Goal: Transaction & Acquisition: Purchase product/service

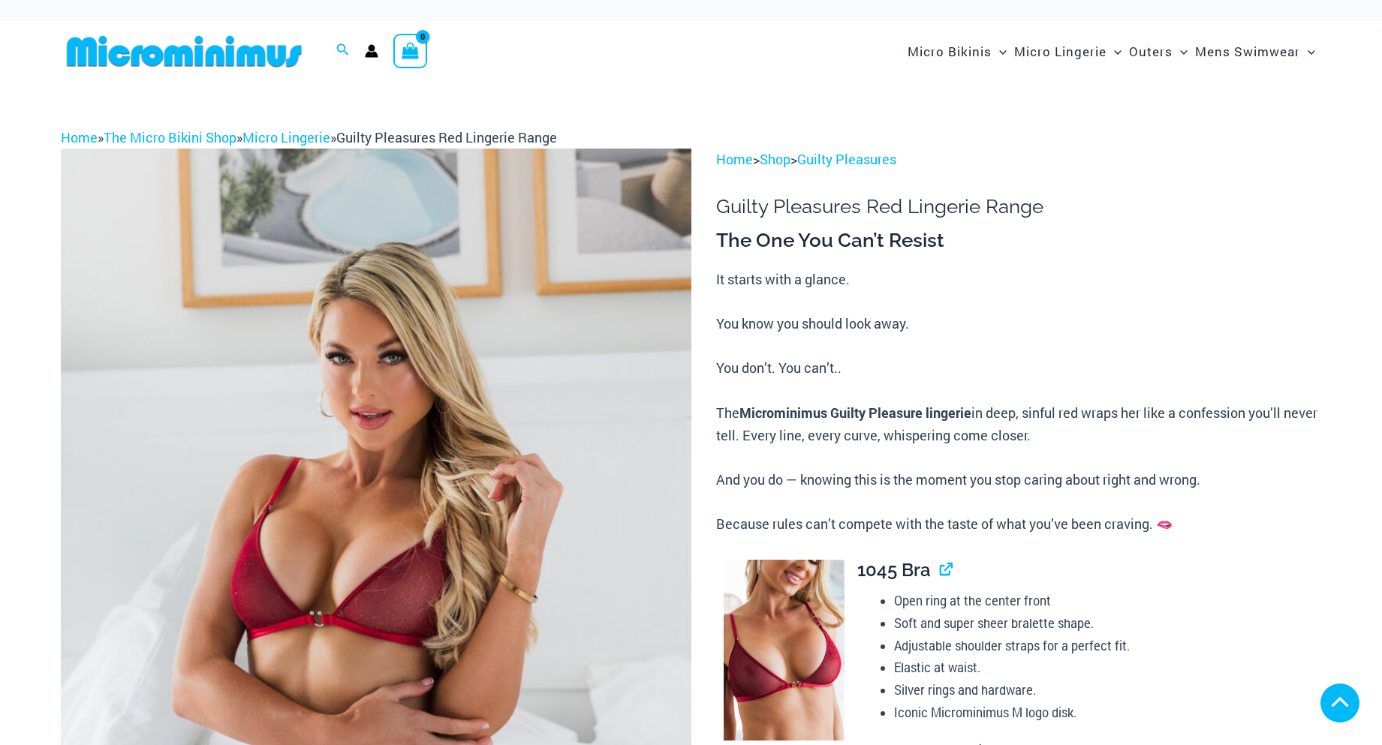
scroll to position [450, 0]
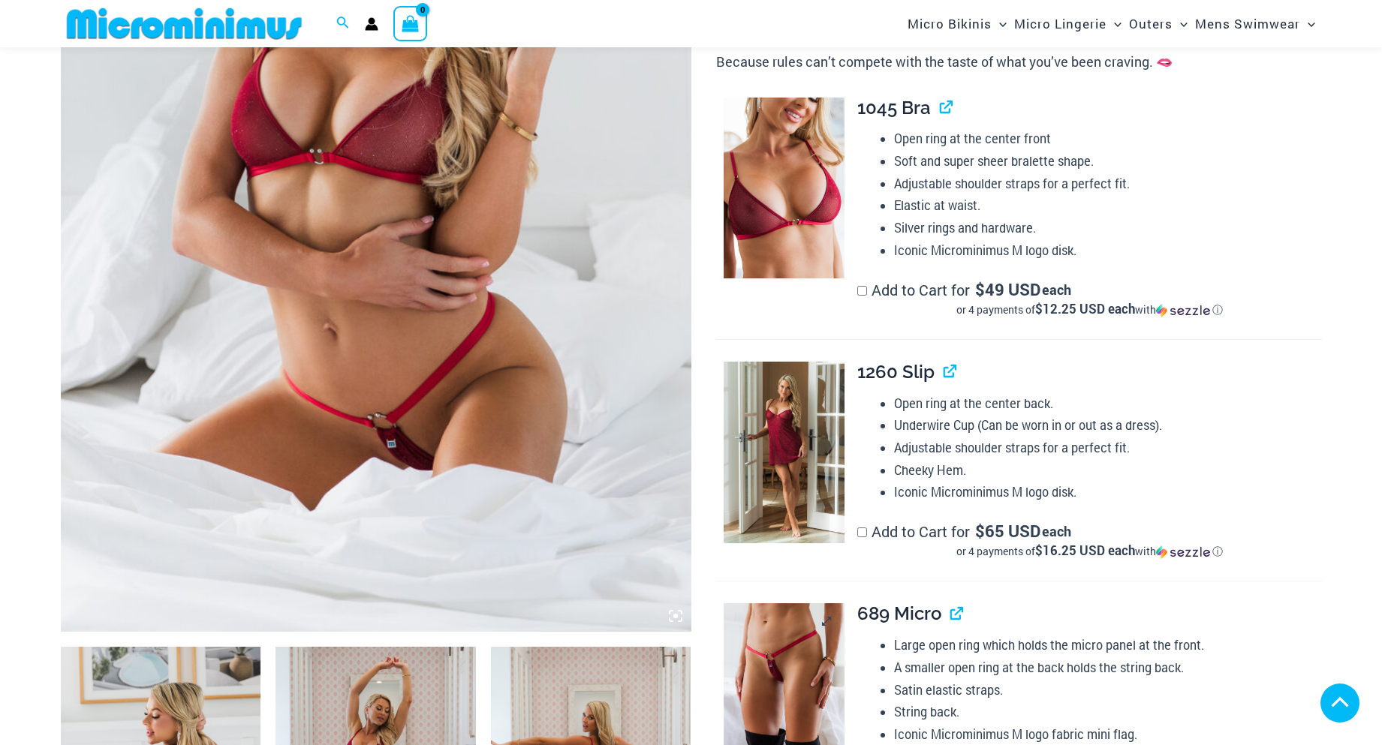
click at [786, 603] on img at bounding box center [784, 694] width 121 height 182
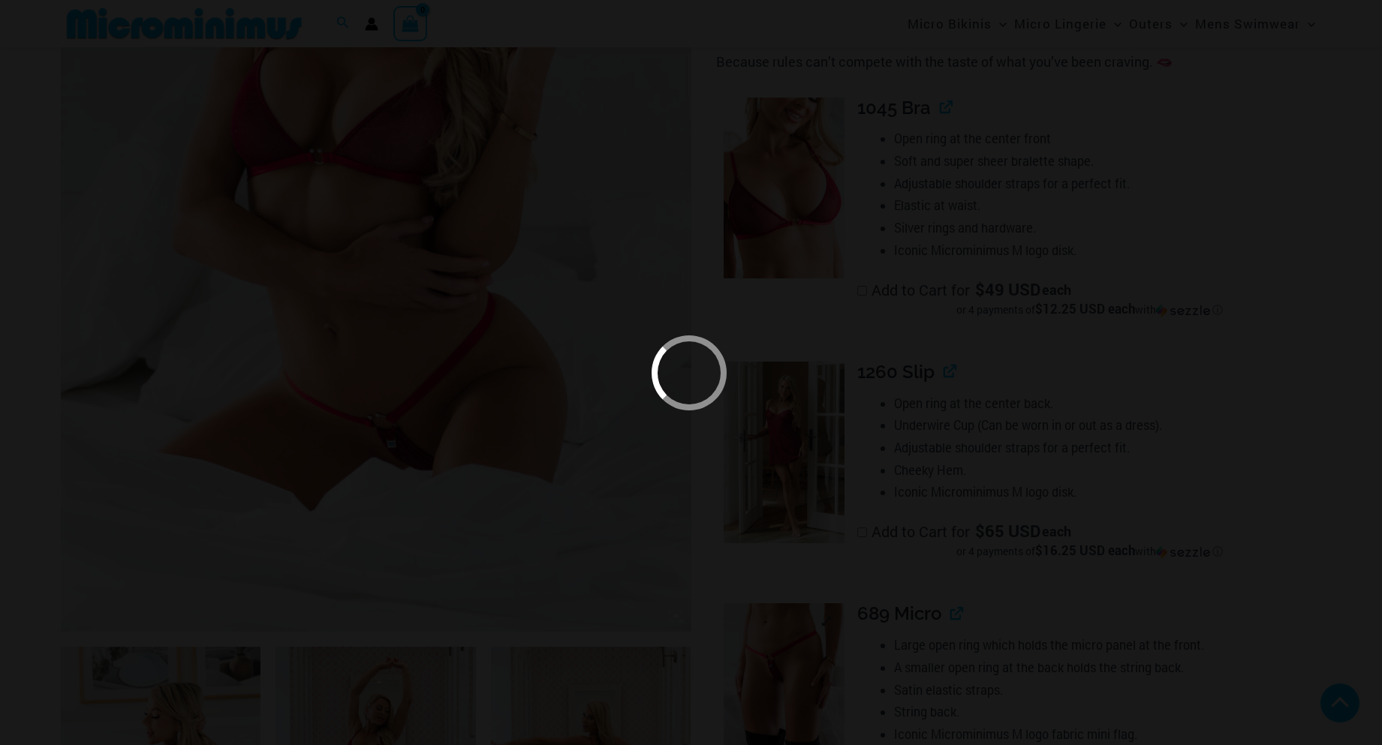
scroll to position [826, 0]
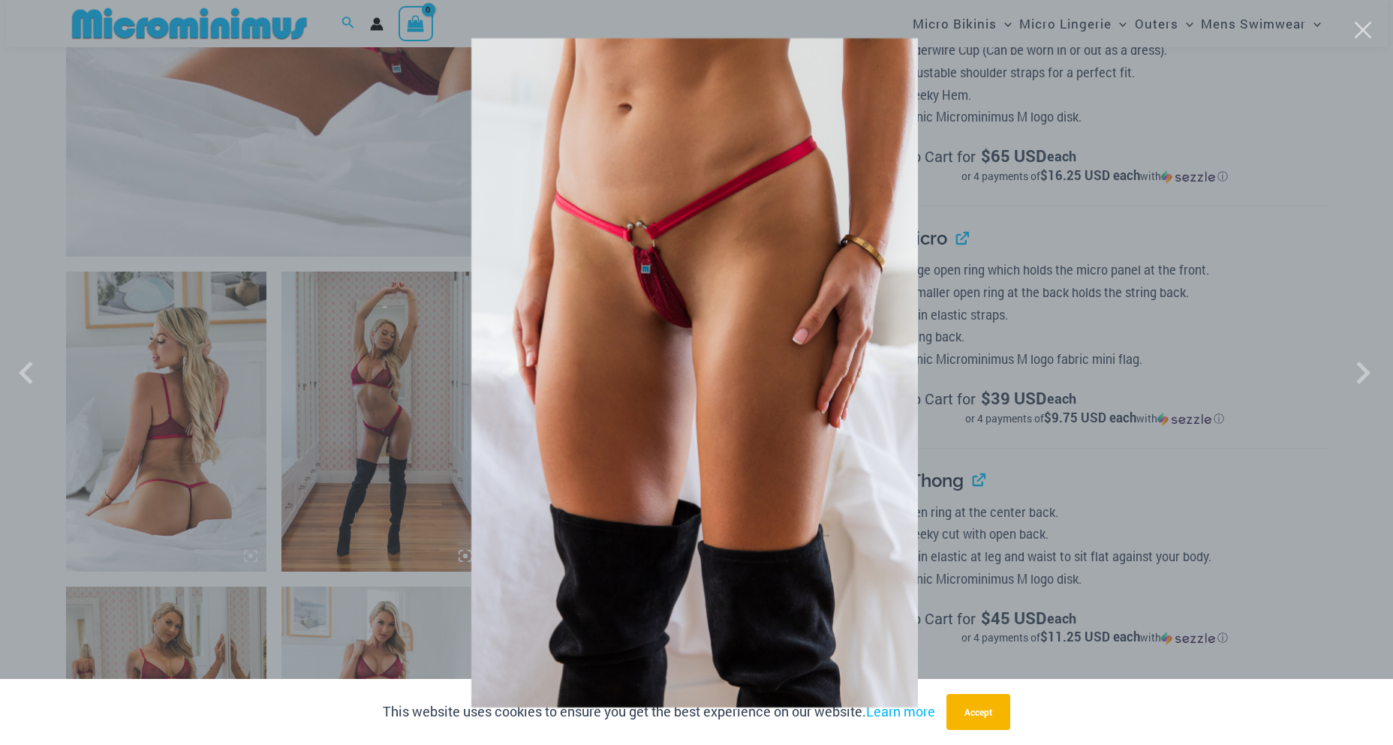
click at [1304, 297] on div at bounding box center [696, 372] width 1393 height 745
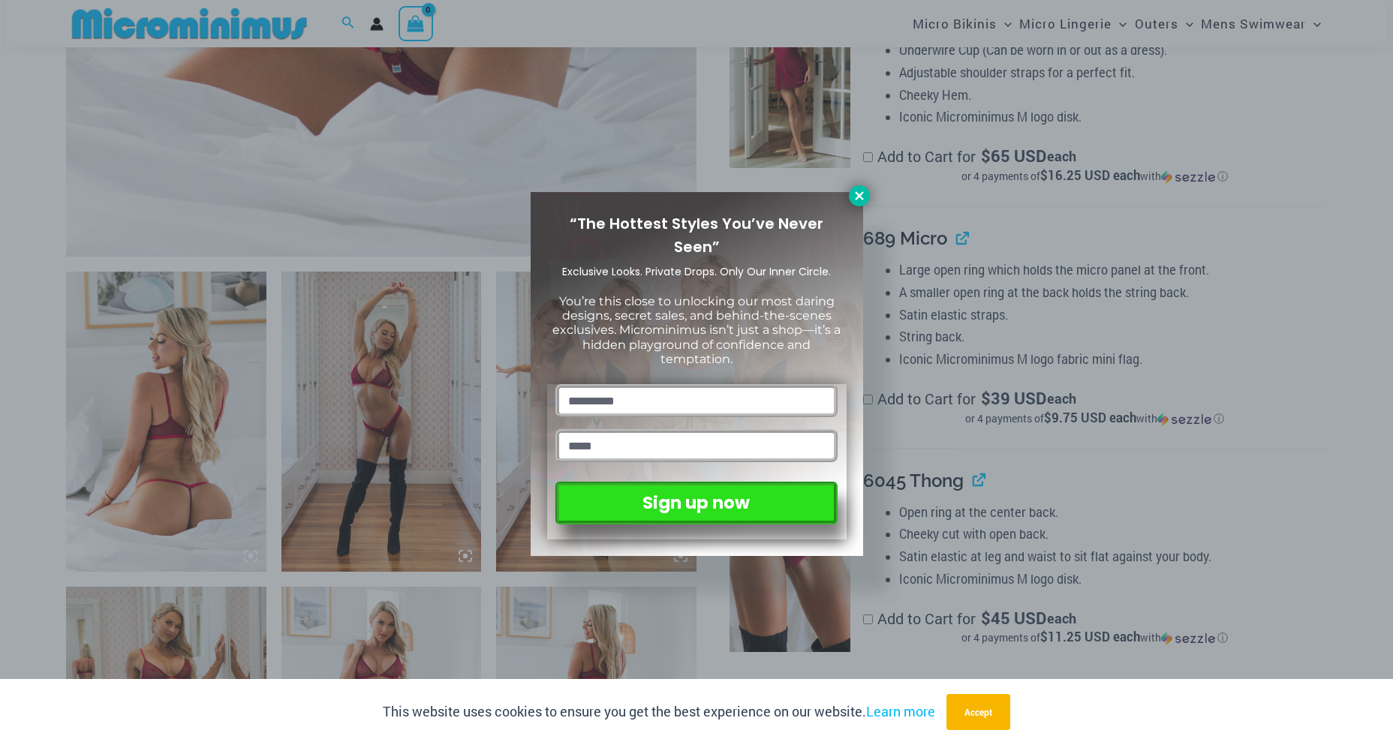
click at [862, 198] on icon at bounding box center [859, 195] width 8 height 8
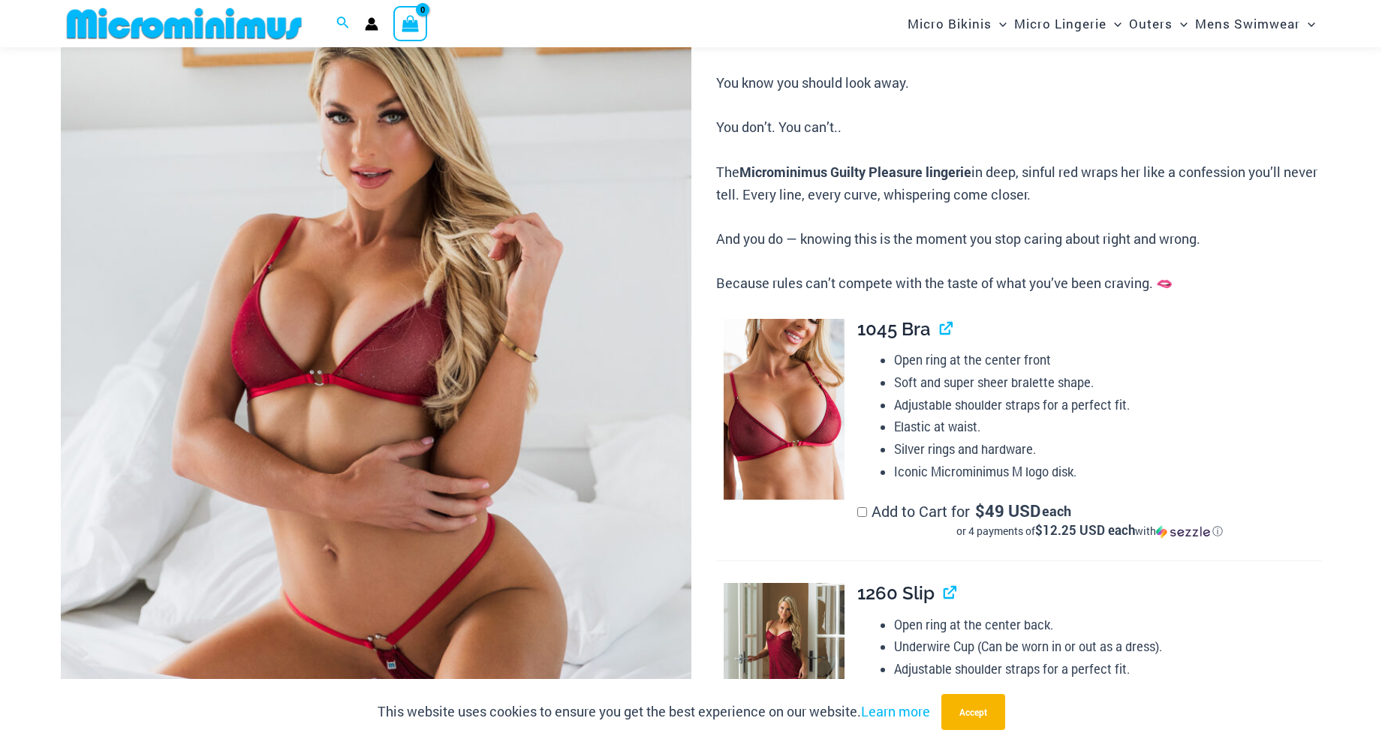
scroll to position [0, 0]
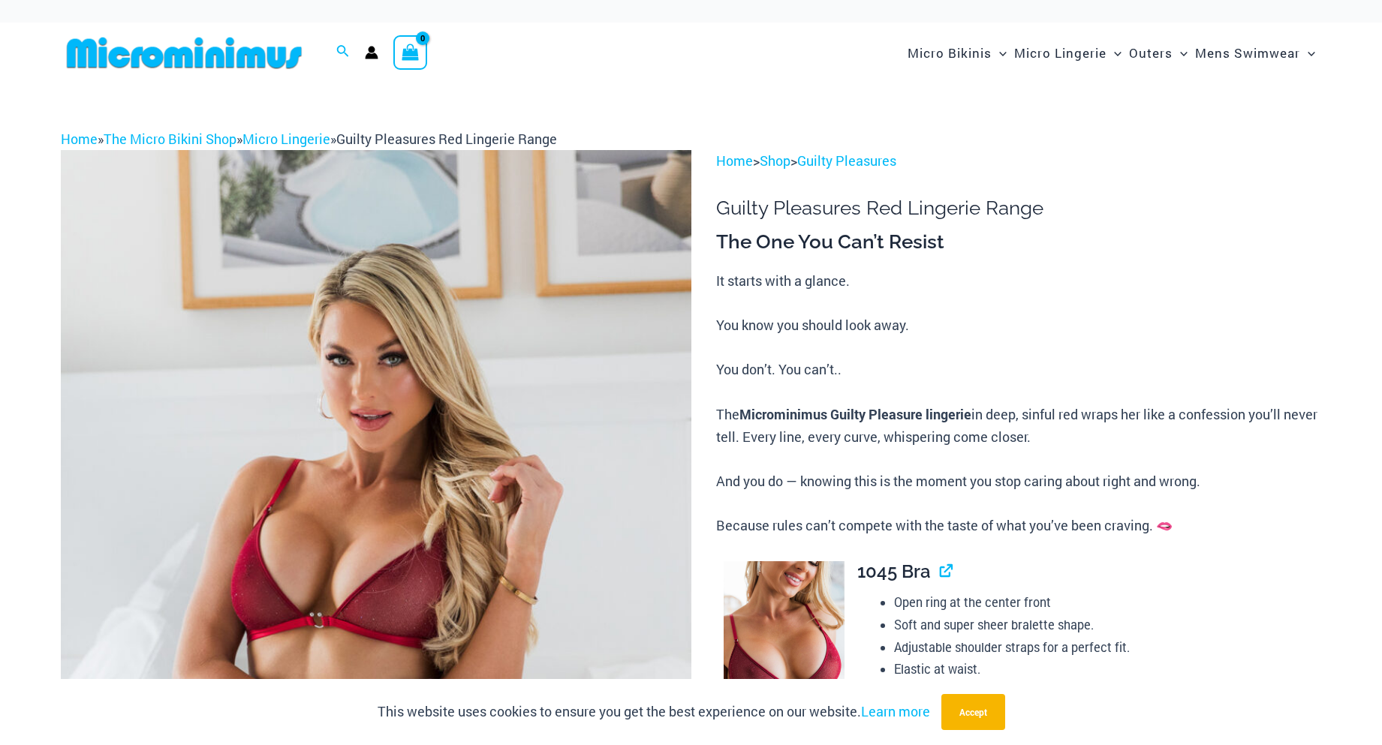
click at [197, 59] on img at bounding box center [184, 53] width 247 height 34
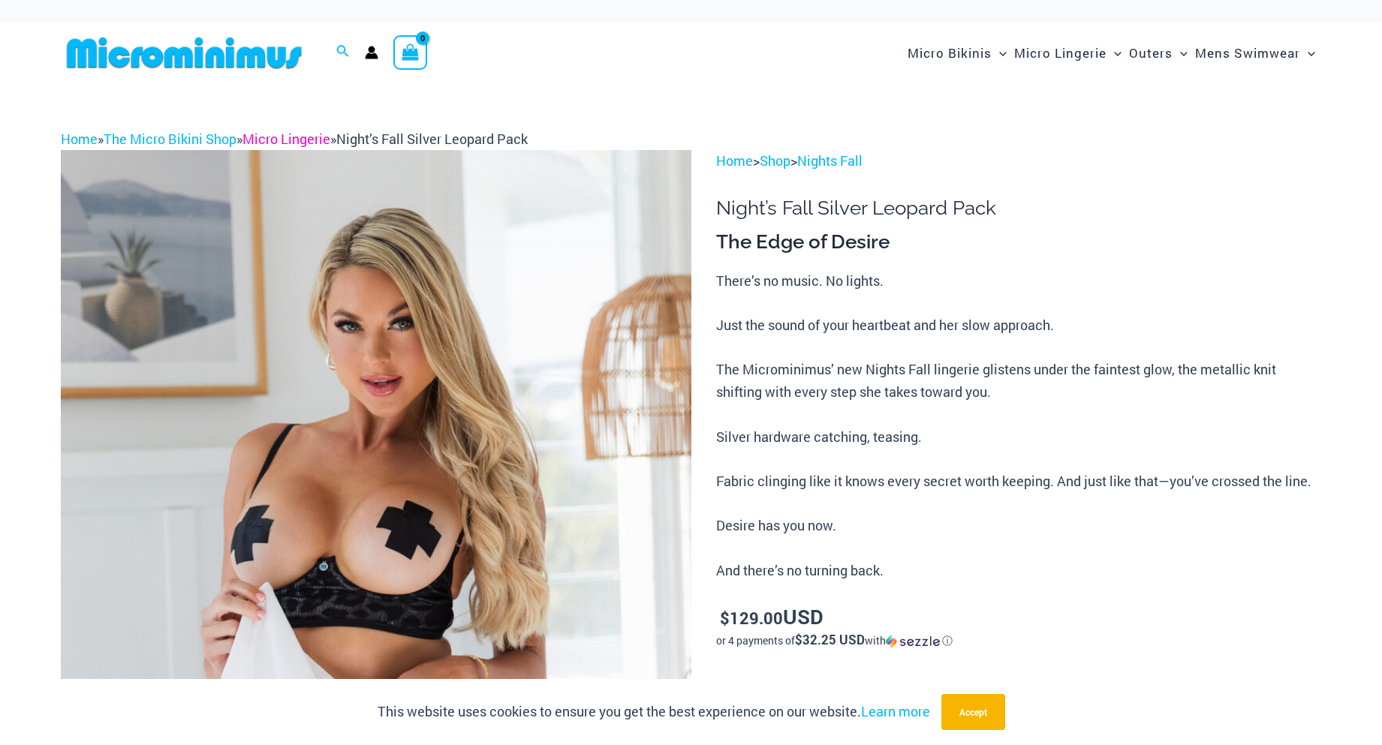
click at [289, 136] on link "Micro Lingerie" at bounding box center [286, 139] width 88 height 18
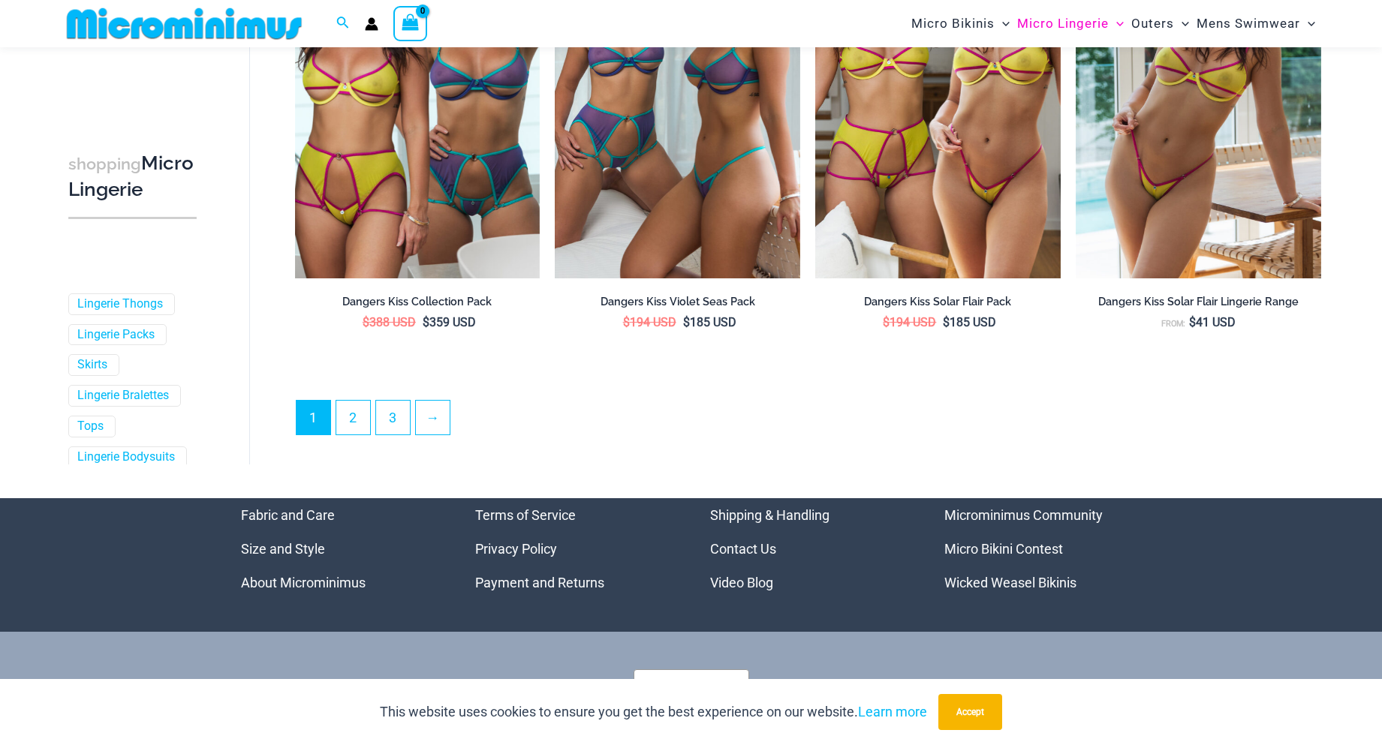
scroll to position [3964, 0]
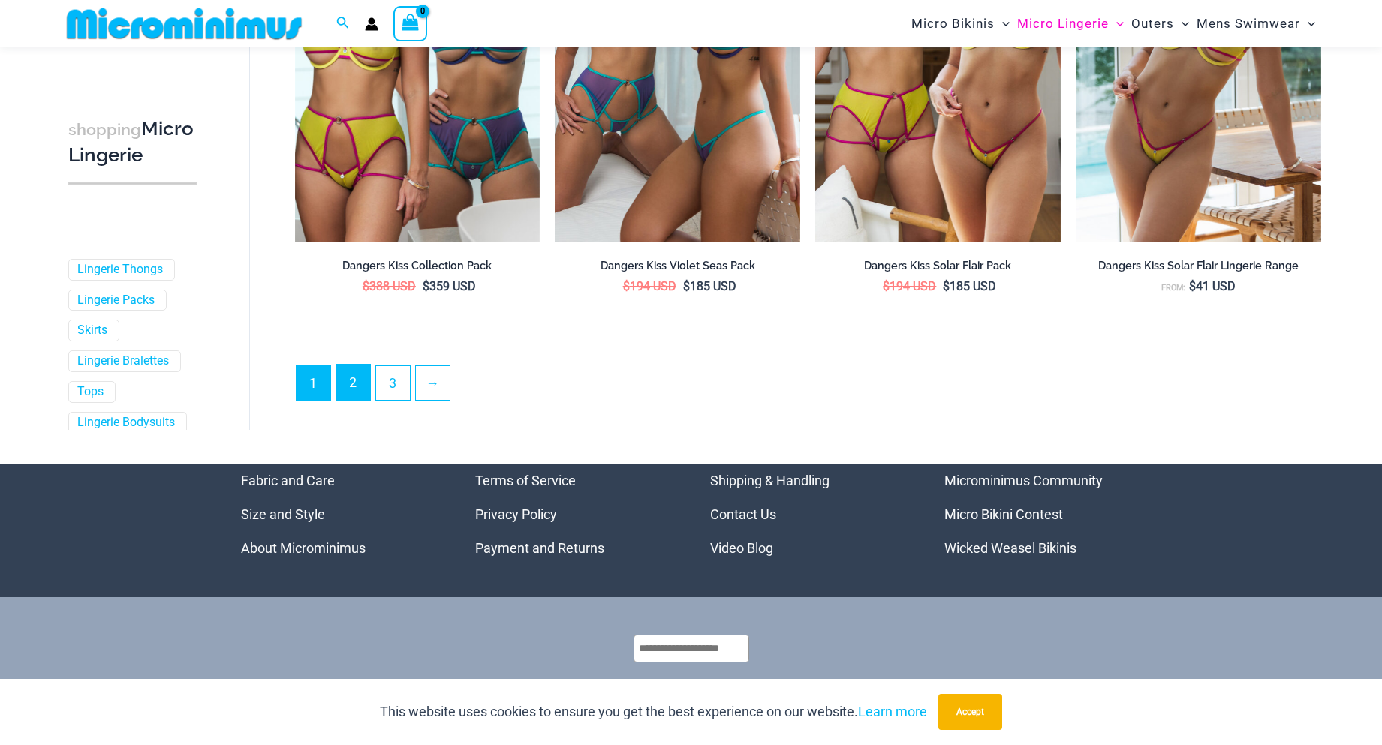
click at [347, 389] on link "2" at bounding box center [353, 382] width 34 height 35
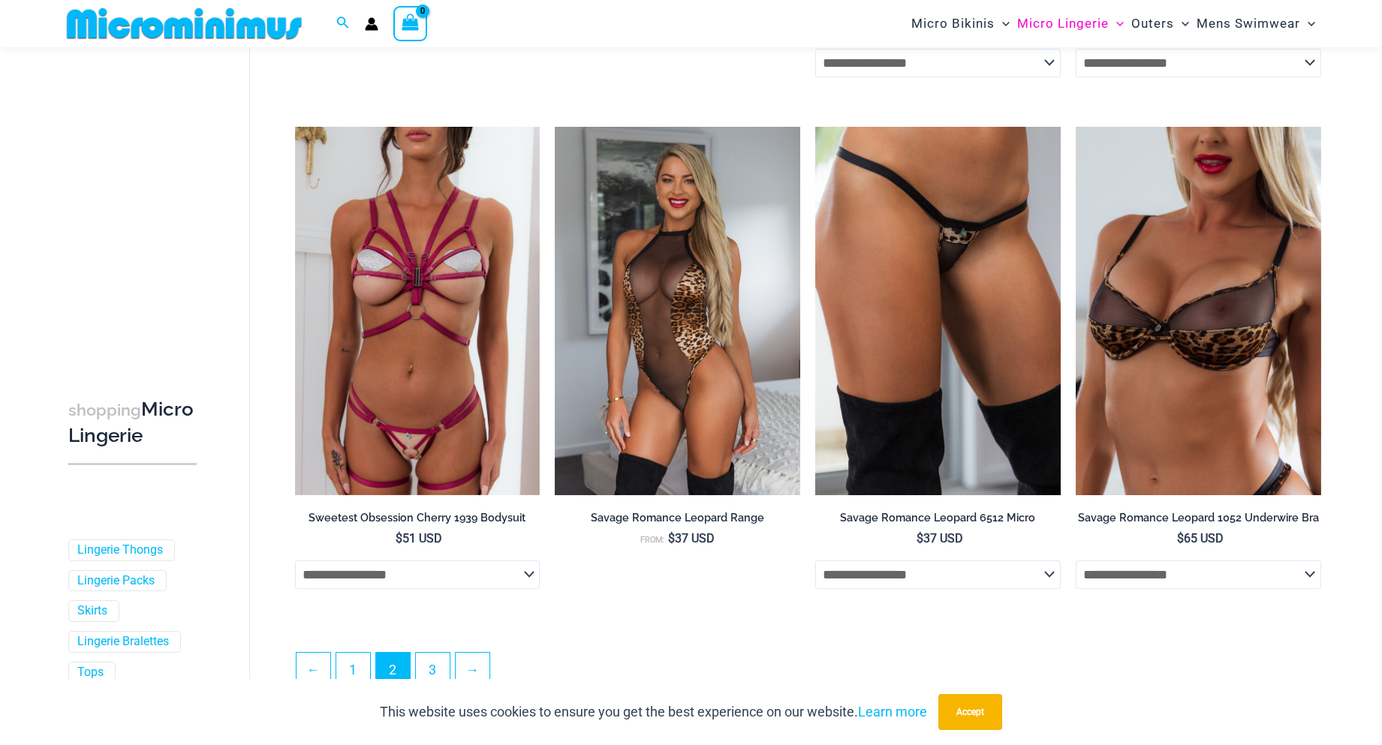
scroll to position [3664, 0]
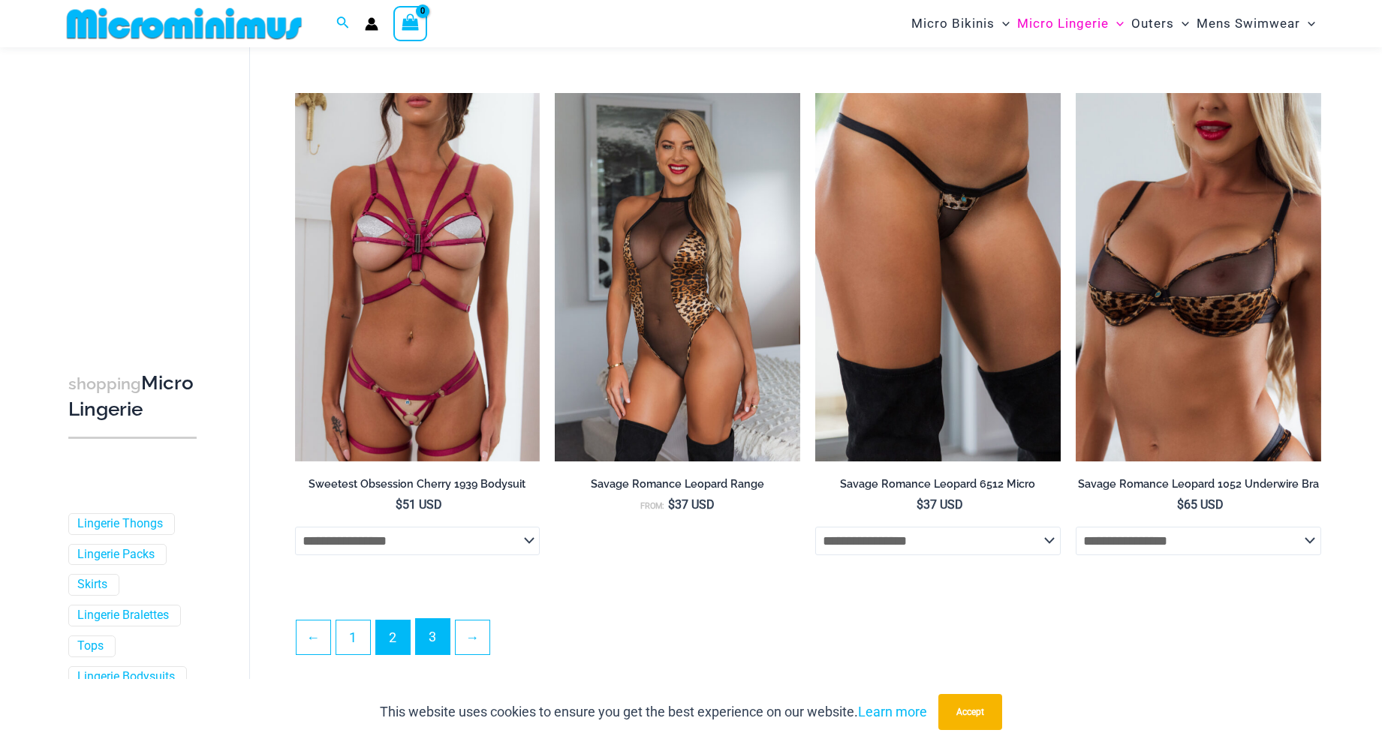
click at [433, 645] on link "3" at bounding box center [433, 636] width 34 height 35
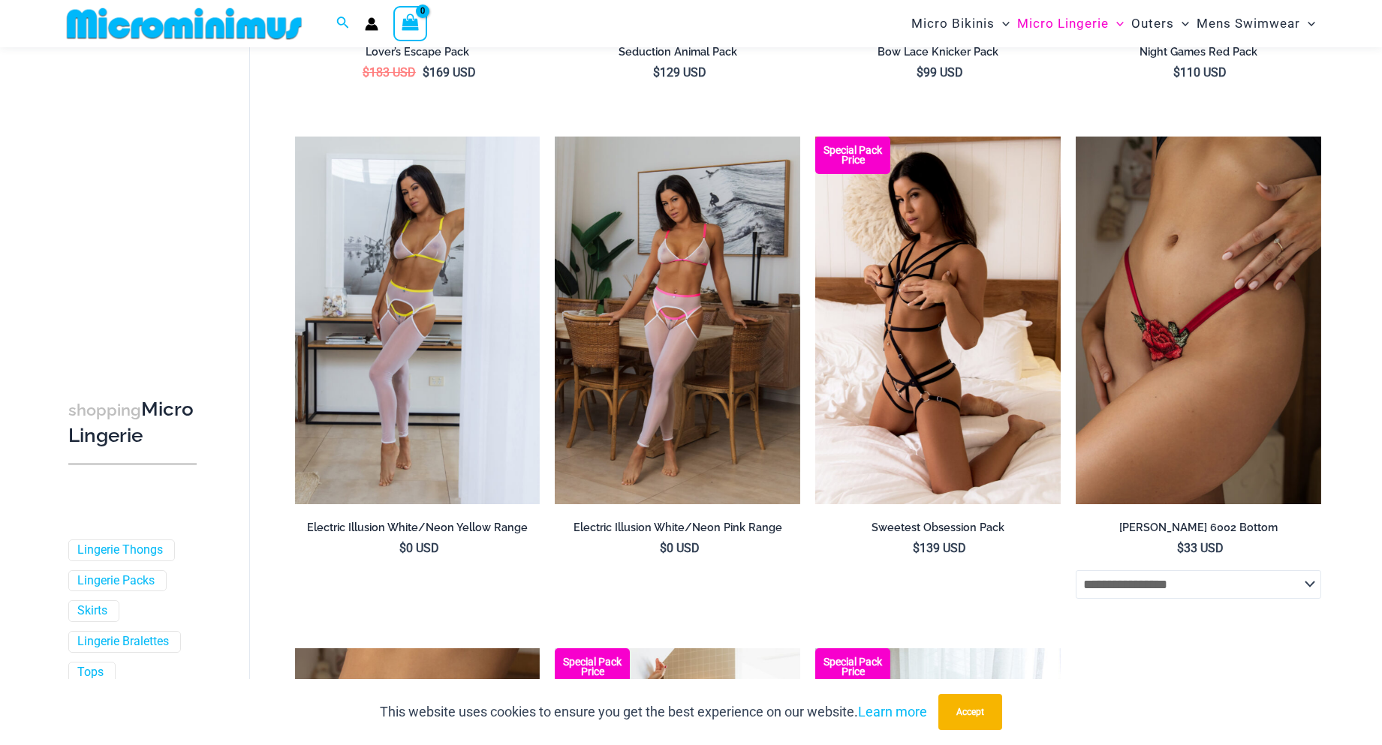
scroll to position [363, 0]
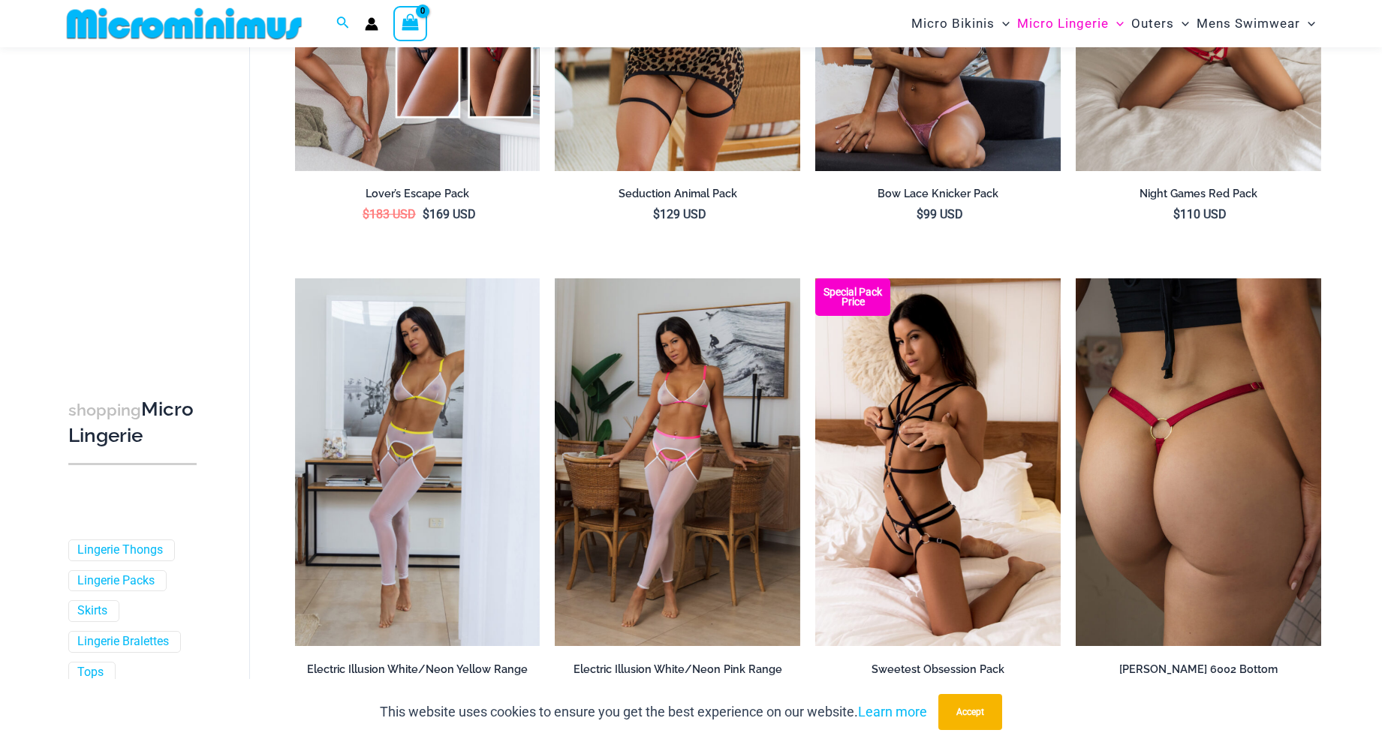
click at [1232, 411] on img at bounding box center [1198, 462] width 245 height 368
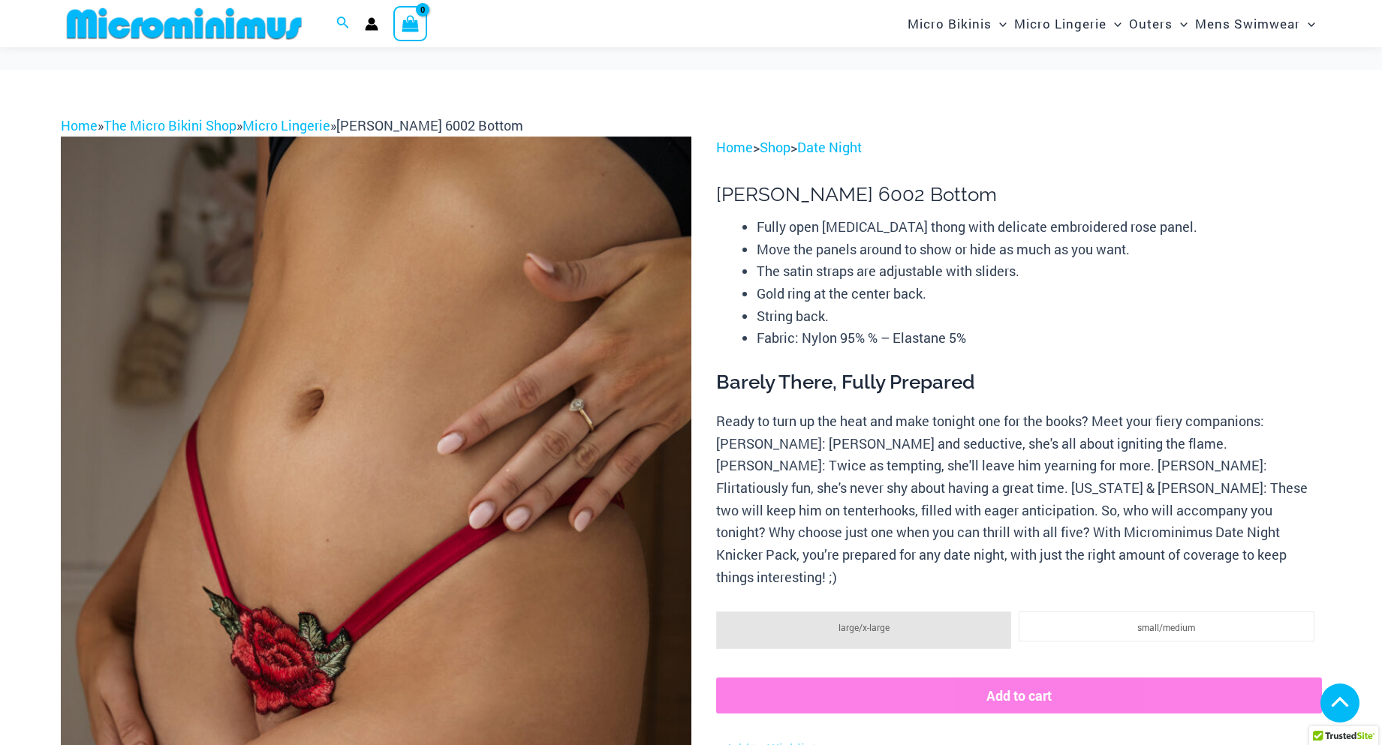
scroll to position [818, 0]
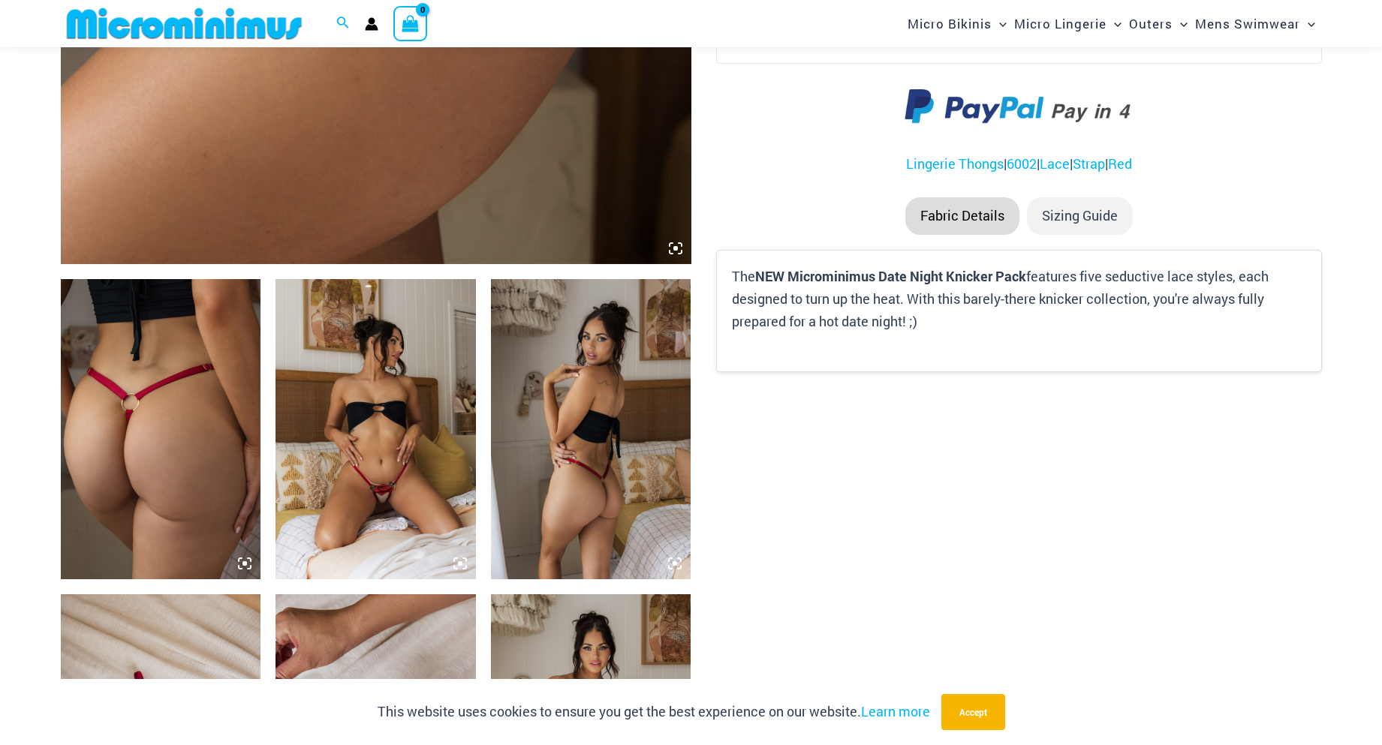
click at [393, 457] on img at bounding box center [375, 429] width 200 height 300
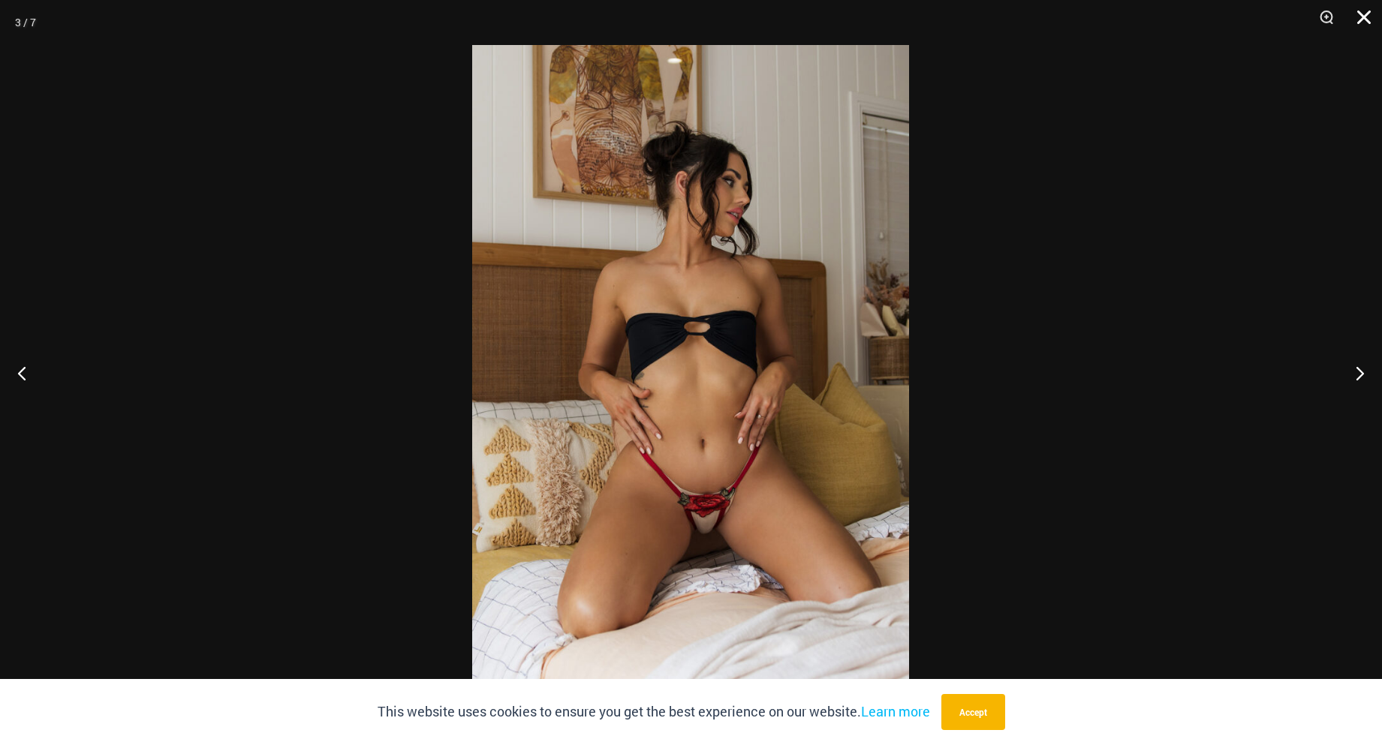
click at [1361, 20] on button "Close" at bounding box center [1359, 22] width 38 height 45
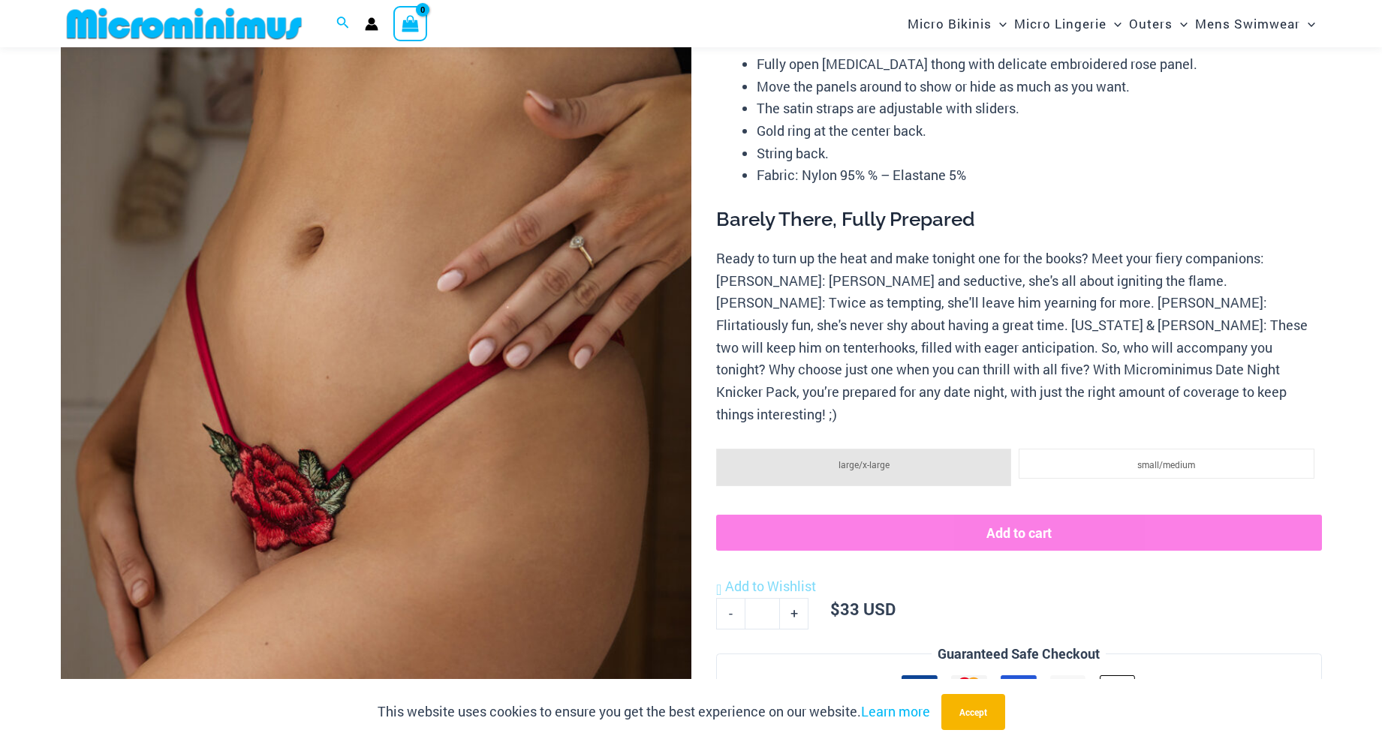
scroll to position [0, 0]
